Goal: Task Accomplishment & Management: Complete application form

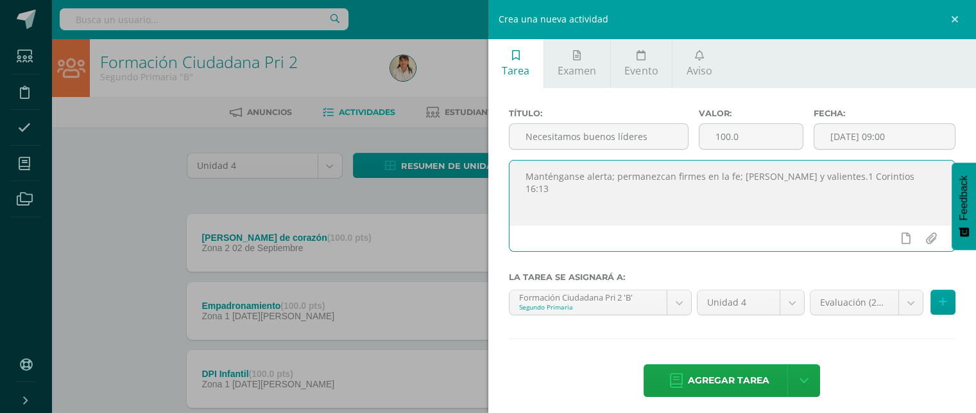
click at [921, 179] on textarea "Manténganse alerta; permanezcan firmes en la fe; [PERSON_NAME] y valientes.1 Co…" at bounding box center [733, 192] width 446 height 64
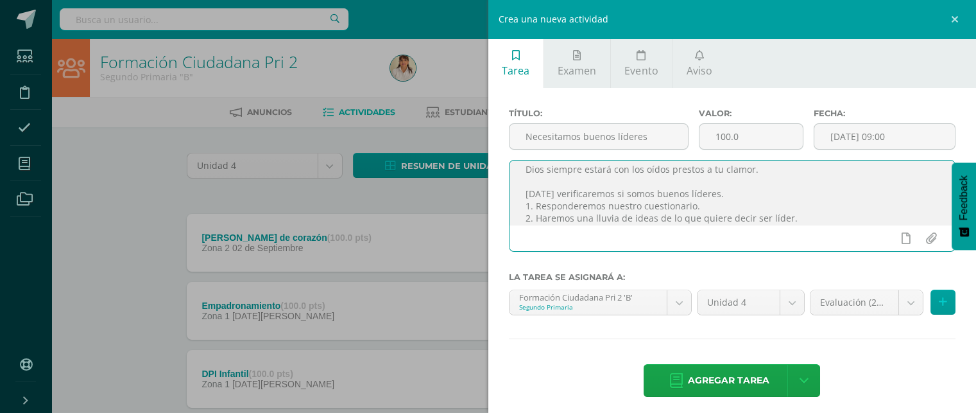
scroll to position [44, 0]
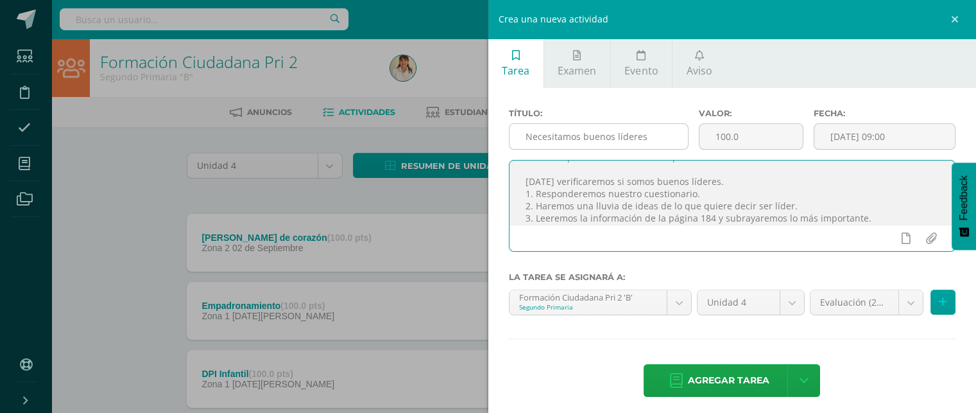
type textarea "Manténganse alerta; permanezcan firmes en la fe; [PERSON_NAME] y valientes.1 Co…"
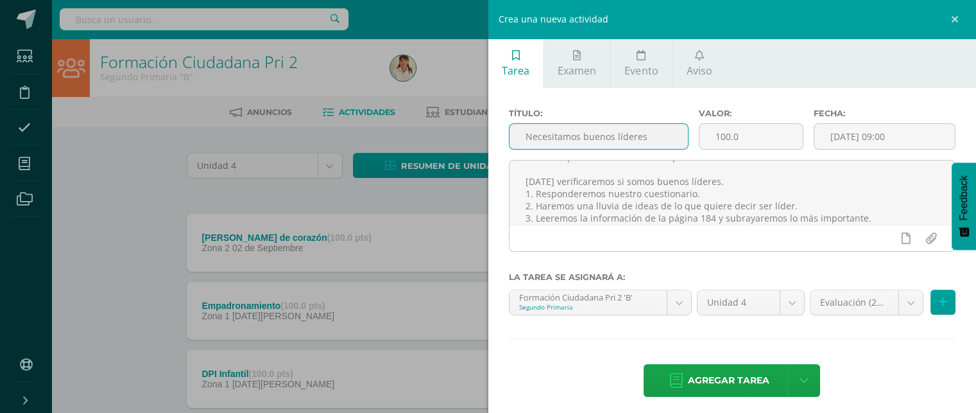
click at [651, 129] on input "Necesitamos buenos líderes" at bounding box center [599, 136] width 179 height 25
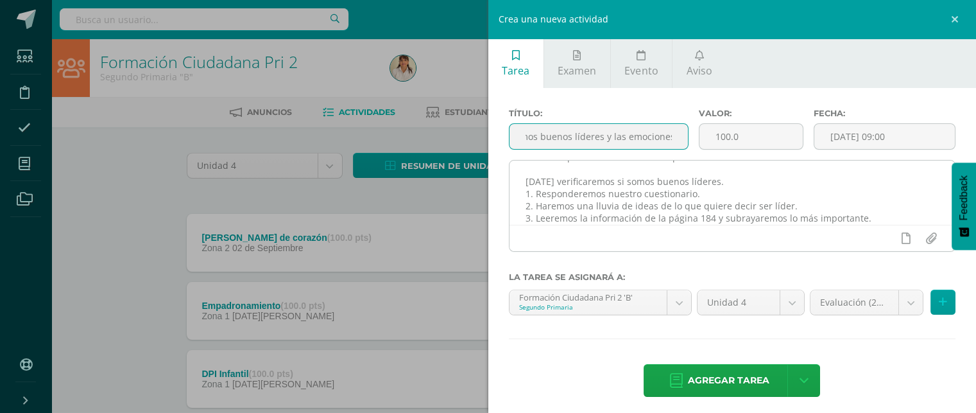
type input "Necesitamos buenos líderes y las emociones"
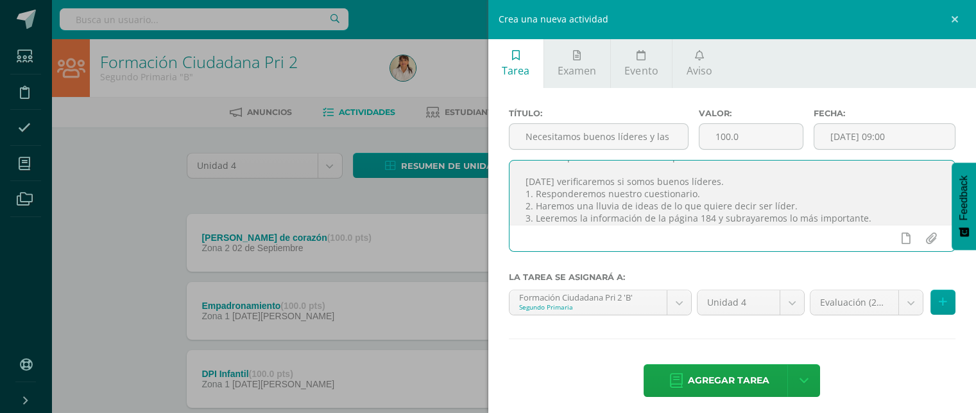
click at [878, 211] on textarea "Manténganse alerta; permanezcan firmes en la fe; [PERSON_NAME] y valientes.1 Co…" at bounding box center [733, 192] width 446 height 64
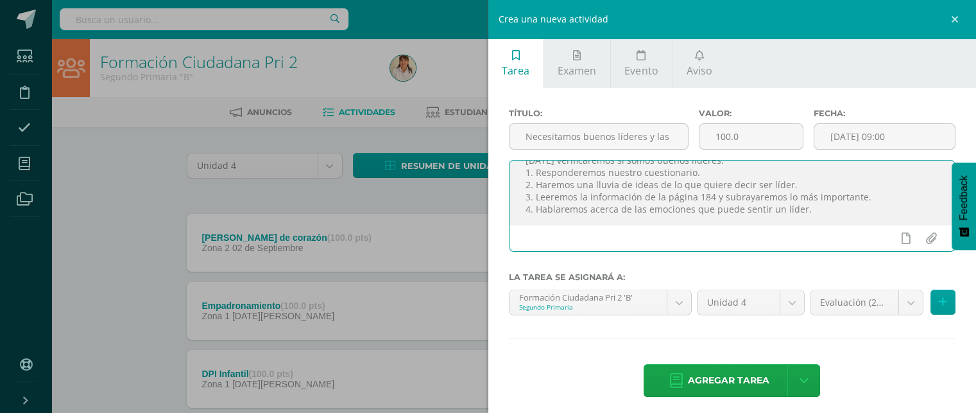
paste textarea "Demuestra buen trato en sus relaciones sociales."
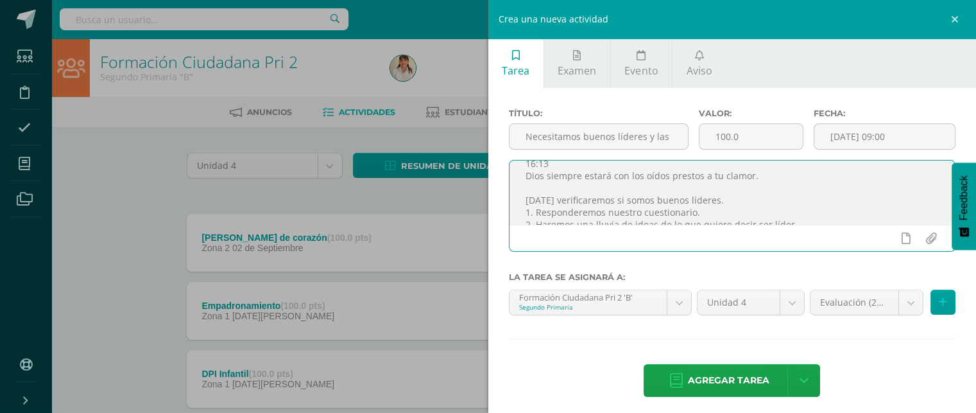
scroll to position [0, 0]
drag, startPoint x: 689, startPoint y: 213, endPoint x: 521, endPoint y: 176, distance: 172.2
click at [521, 176] on textarea "Manténganse alerta; permanezcan firmes en la fe; [PERSON_NAME] y valientes.1 Co…" at bounding box center [733, 192] width 446 height 64
type textarea "Manténganse alerta; permanezcan firmes en la fe; [PERSON_NAME] y valientes.1 Co…"
click at [901, 297] on body "Estudiantes Disciplina Asistencia Mis cursos Archivos Soporte Ayuda Reportar un…" at bounding box center [488, 348] width 976 height 697
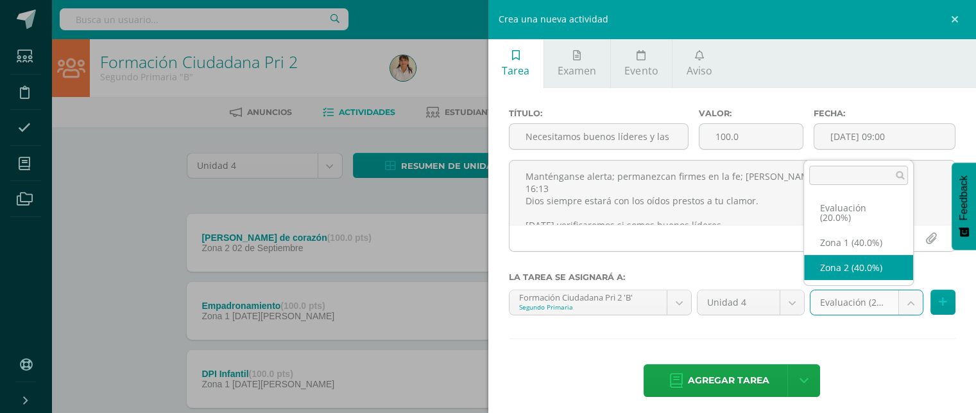
select select "31319"
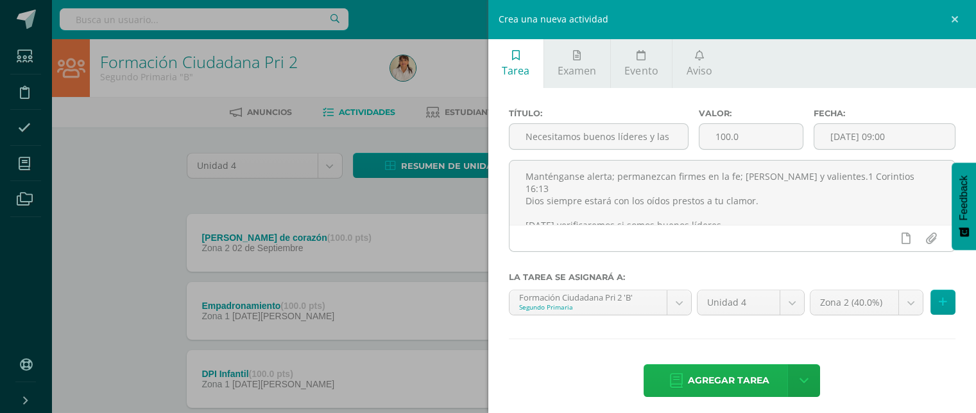
click at [725, 381] on span "Agregar tarea" at bounding box center [729, 380] width 82 height 31
